Goal: Find specific page/section: Find specific page/section

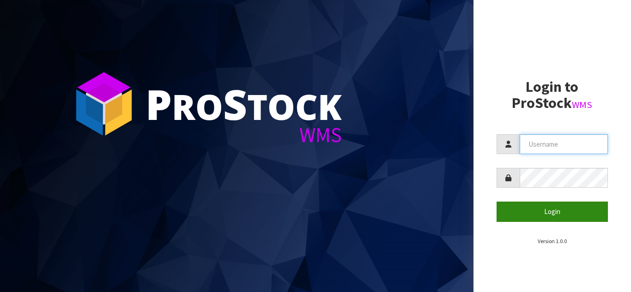
type input "STOREMASTA"
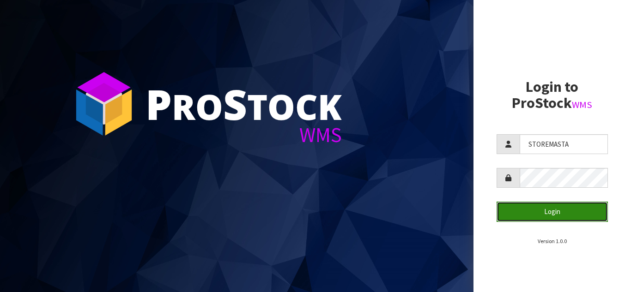
click at [539, 204] on button "Login" at bounding box center [553, 212] width 112 height 20
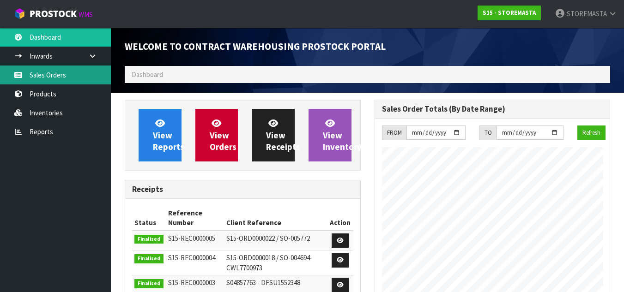
click at [52, 77] on link "Sales Orders" at bounding box center [55, 75] width 111 height 19
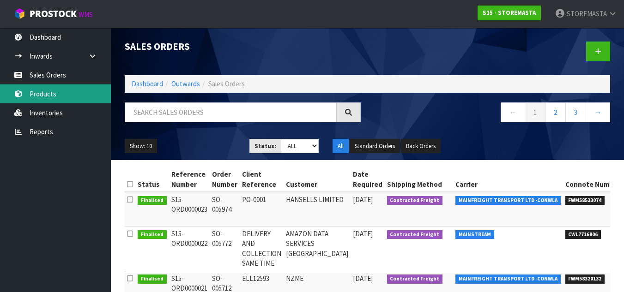
click at [55, 100] on link "Products" at bounding box center [55, 94] width 111 height 19
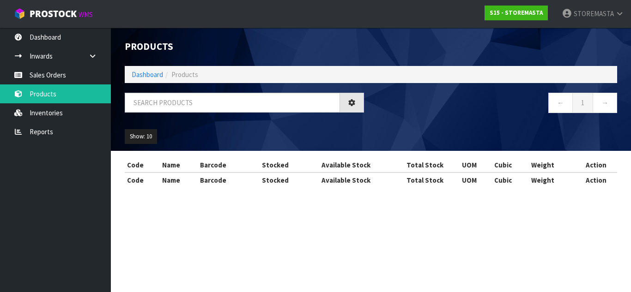
click at [63, 117] on div "Products Import Products Drop file here to import csv template Dashboard Produc…" at bounding box center [315, 102] width 631 height 205
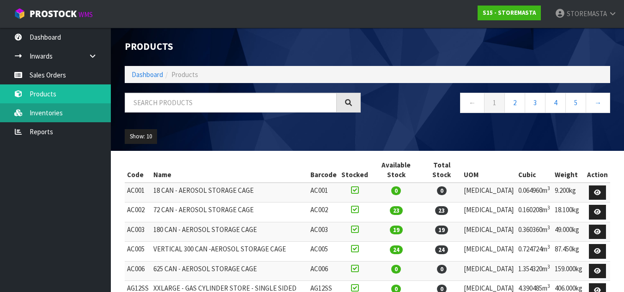
click at [61, 115] on link "Inventories" at bounding box center [55, 112] width 111 height 19
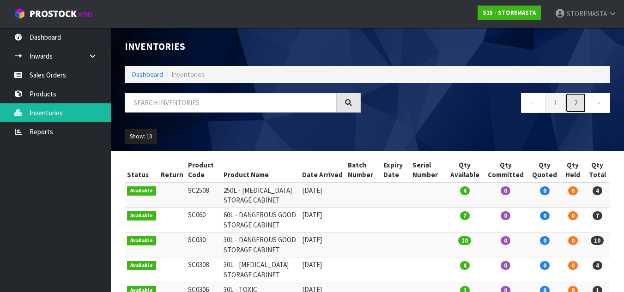
click at [582, 111] on link "2" at bounding box center [575, 103] width 21 height 20
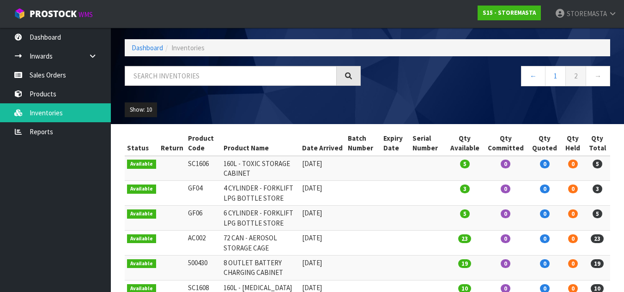
scroll to position [165, 0]
